Goal: Transaction & Acquisition: Purchase product/service

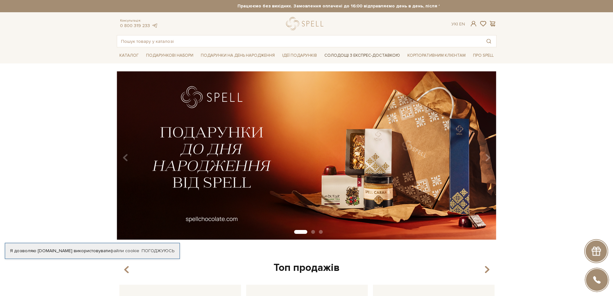
click at [348, 56] on link "Солодощі з експрес-доставкою" at bounding box center [362, 55] width 81 height 11
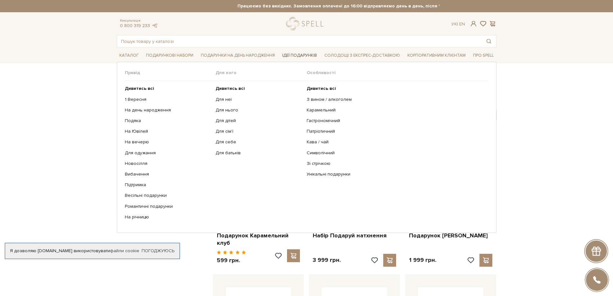
click at [289, 54] on span "Ідеї подарунків" at bounding box center [300, 56] width 40 height 10
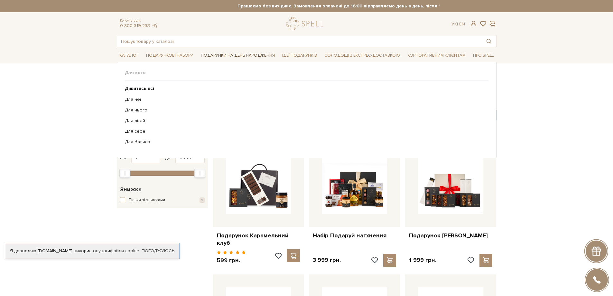
click at [216, 55] on span "Подарунки на День народження" at bounding box center [237, 56] width 79 height 10
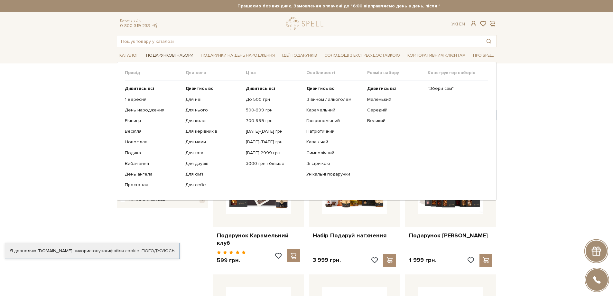
click at [163, 53] on span "Подарункові набори" at bounding box center [170, 56] width 52 height 10
